Goal: Task Accomplishment & Management: Complete application form

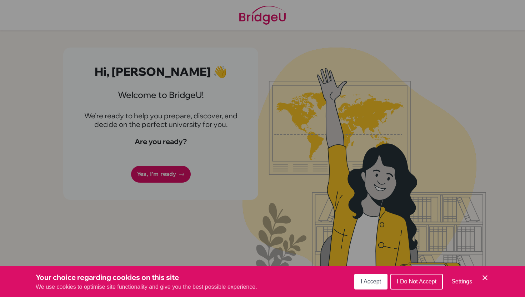
click at [372, 284] on button "I Accept" at bounding box center [370, 281] width 33 height 16
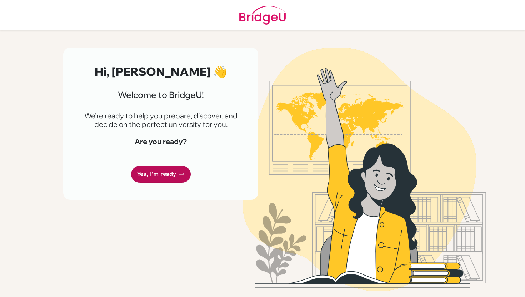
click at [160, 175] on link "Yes, I'm ready" at bounding box center [161, 174] width 60 height 17
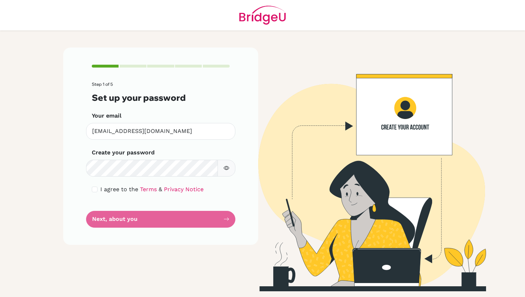
click at [95, 192] on div "I agree to the Terms & Privacy Notice" at bounding box center [161, 189] width 138 height 9
click at [95, 190] on input "checkbox" at bounding box center [95, 189] width 6 height 6
checkbox input "true"
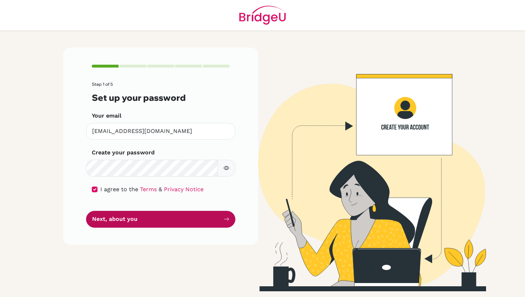
click at [117, 215] on button "Next, about you" at bounding box center [160, 219] width 149 height 17
